Goal: Navigation & Orientation: Find specific page/section

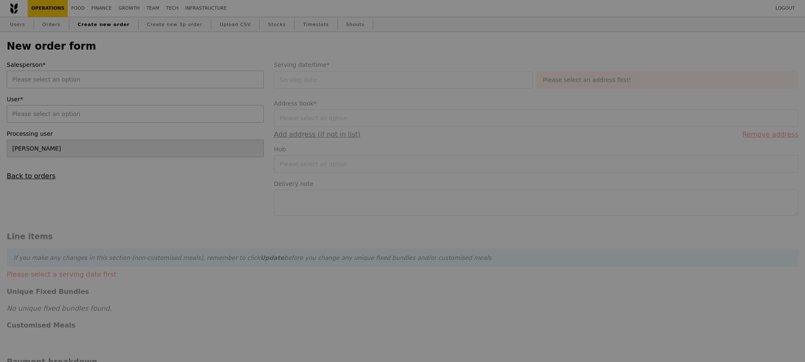
type input "Confirm"
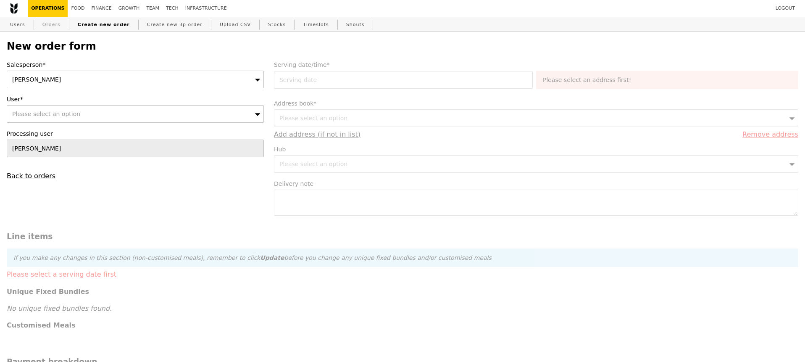
click at [47, 24] on link "Orders" at bounding box center [51, 24] width 25 height 15
select select "100"
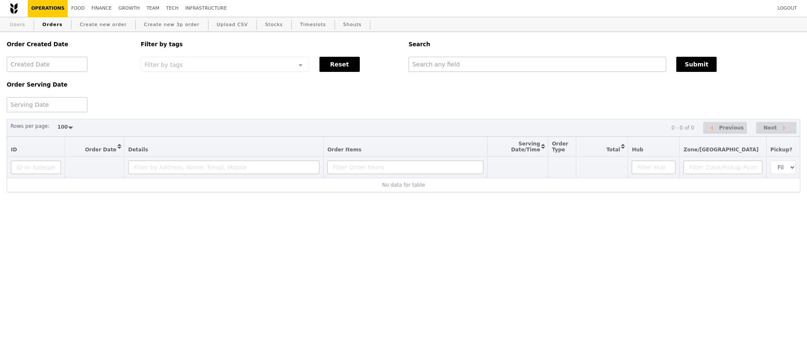
click at [18, 24] on link "Users" at bounding box center [18, 24] width 22 height 15
